Goal: Information Seeking & Learning: Learn about a topic

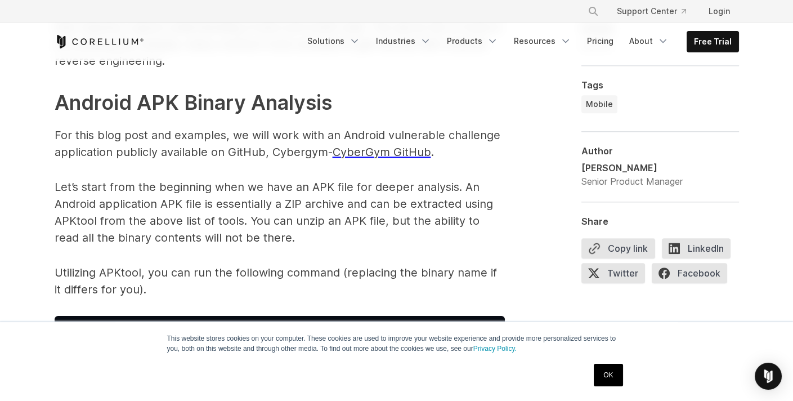
scroll to position [1633, 0]
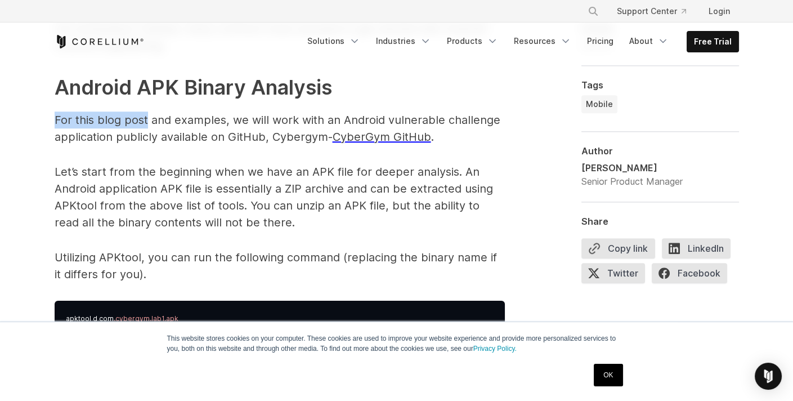
drag, startPoint x: 48, startPoint y: 116, endPoint x: 169, endPoint y: 118, distance: 121.6
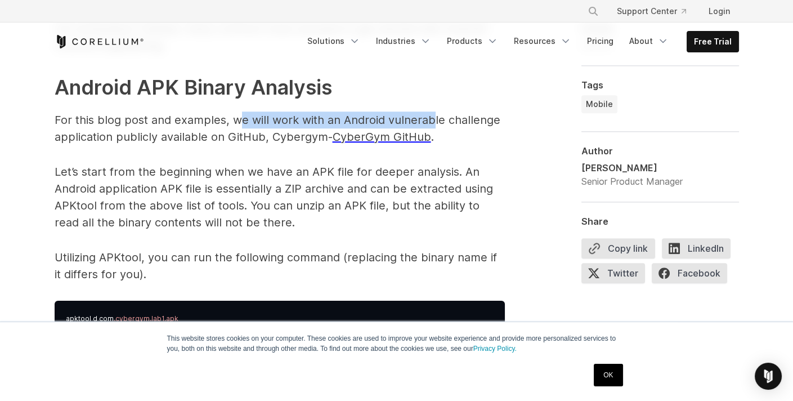
drag, startPoint x: 236, startPoint y: 118, endPoint x: 455, endPoint y: 134, distance: 219.5
click at [430, 120] on p "For this blog post and examples, we will work with an Android vulnerable challe…" at bounding box center [280, 128] width 450 height 34
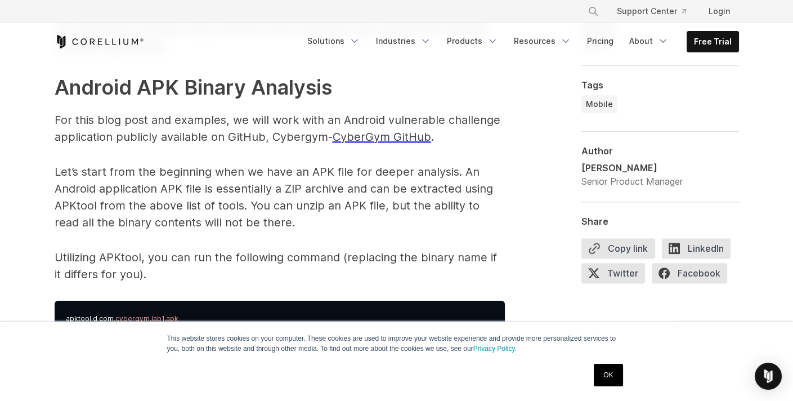
click at [487, 142] on p "For this blog post and examples, we will work with an Android vulnerable challe…" at bounding box center [280, 128] width 450 height 34
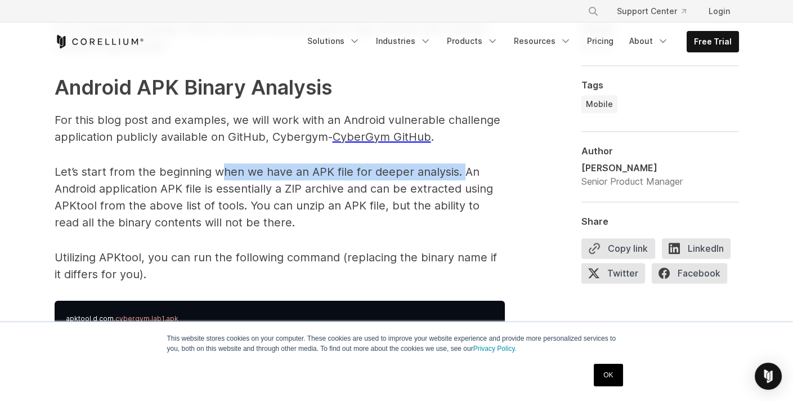
drag, startPoint x: 221, startPoint y: 169, endPoint x: 464, endPoint y: 167, distance: 243.1
click at [464, 167] on p "Let’s start from the beginning when we have an APK file for deeper analysis. An…" at bounding box center [280, 197] width 450 height 68
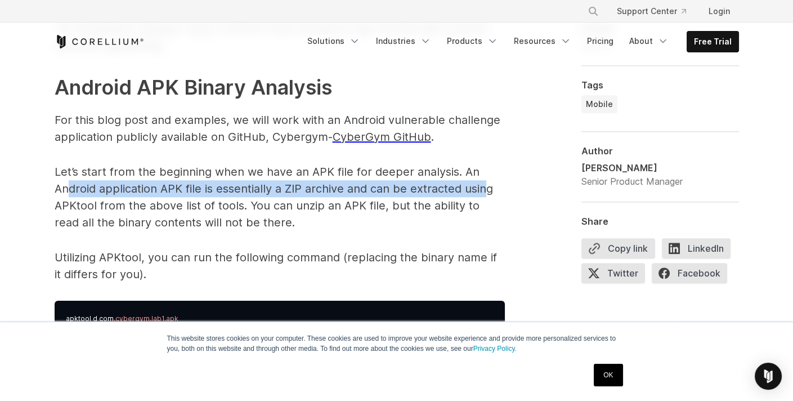
drag, startPoint x: 70, startPoint y: 187, endPoint x: 488, endPoint y: 194, distance: 418.1
click at [488, 194] on p "Let’s start from the beginning when we have an APK file for deeper analysis. An…" at bounding box center [280, 197] width 450 height 68
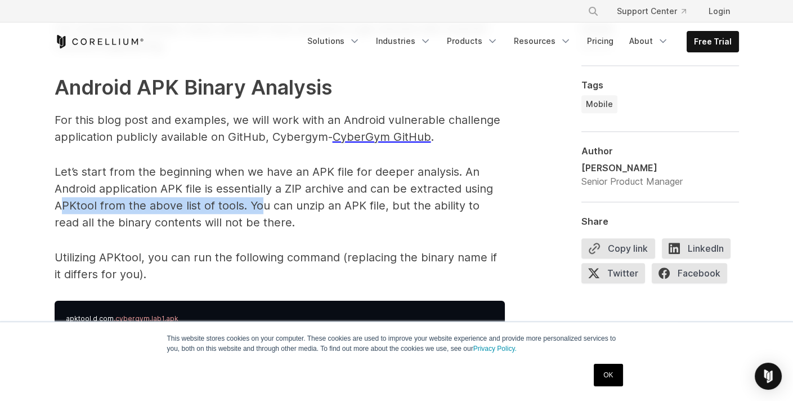
drag, startPoint x: 61, startPoint y: 206, endPoint x: 266, endPoint y: 201, distance: 204.9
click at [263, 200] on p "Let’s start from the beginning when we have an APK file for deeper analysis. An…" at bounding box center [280, 197] width 450 height 68
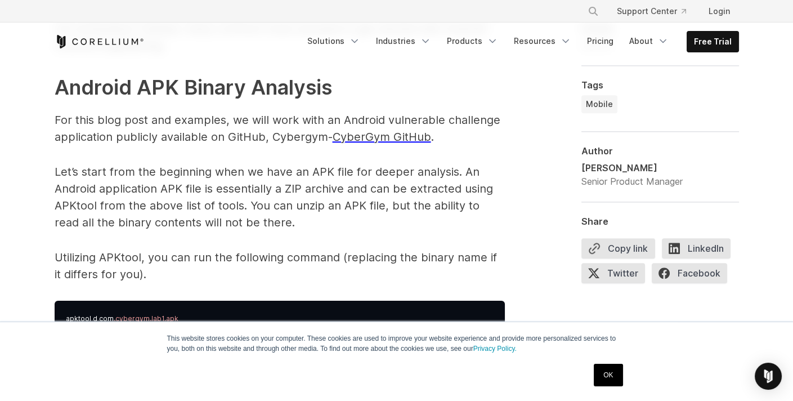
drag, startPoint x: 329, startPoint y: 228, endPoint x: 344, endPoint y: 230, distance: 14.7
click at [339, 229] on p "Let’s start from the beginning when we have an APK file for deeper analysis. An…" at bounding box center [280, 197] width 450 height 68
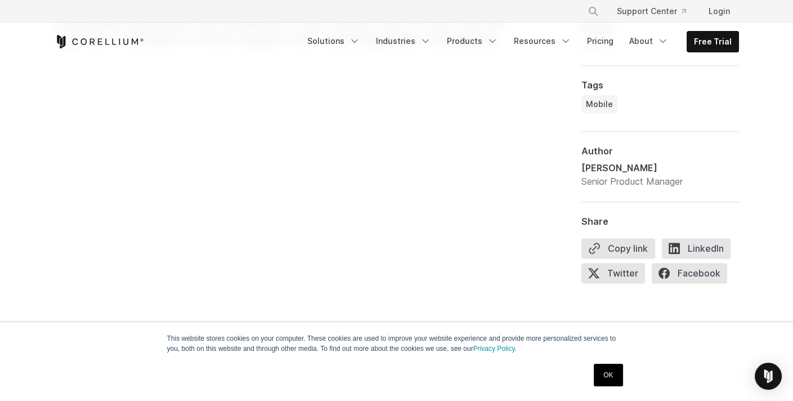
scroll to position [453, 0]
